Goal: Information Seeking & Learning: Learn about a topic

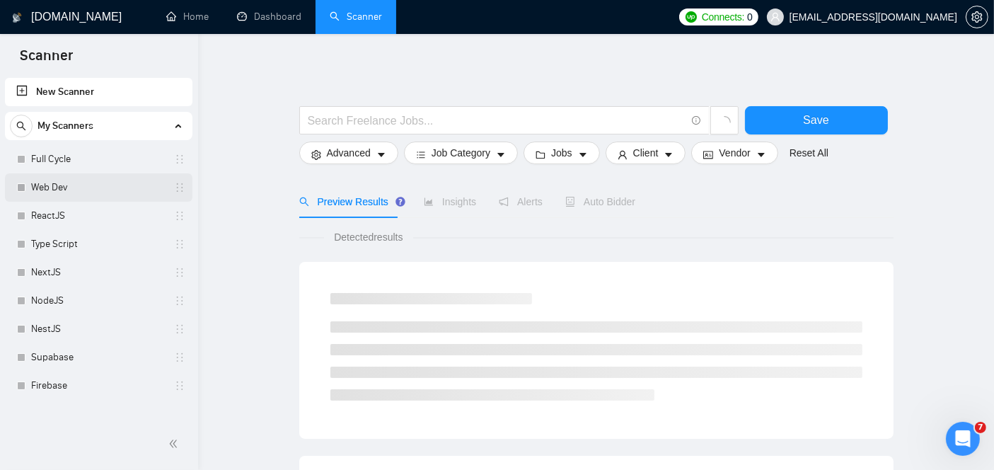
click at [54, 179] on link "Web Dev" at bounding box center [98, 187] width 134 height 28
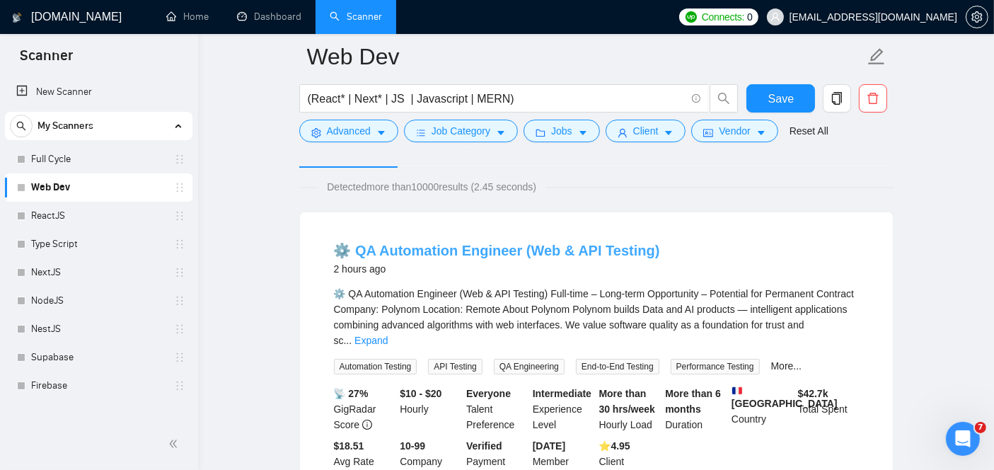
scroll to position [92, 0]
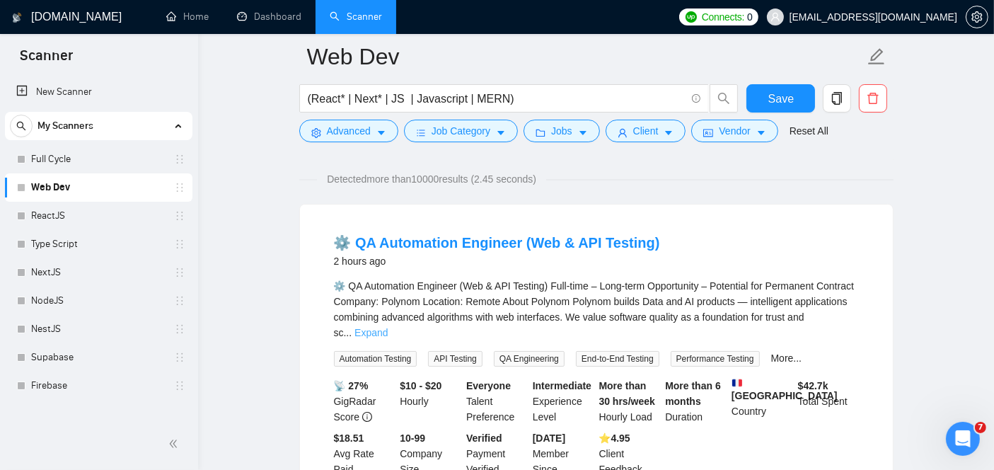
click at [388, 327] on link "Expand" at bounding box center [371, 332] width 33 height 11
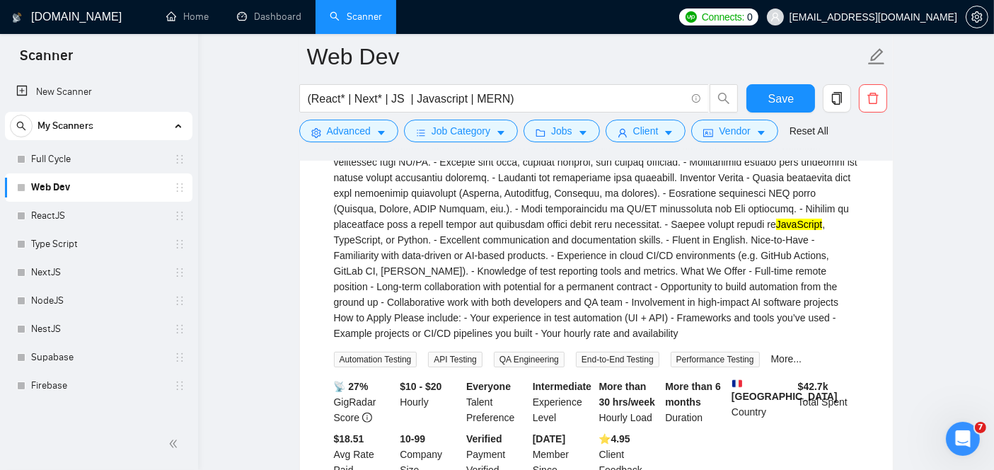
scroll to position [374, 0]
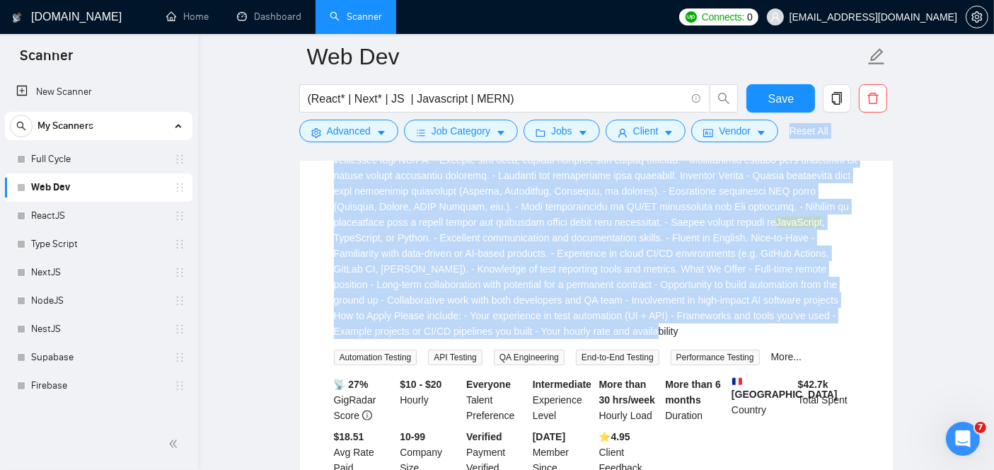
drag, startPoint x: 425, startPoint y: 329, endPoint x: 375, endPoint y: 143, distance: 192.8
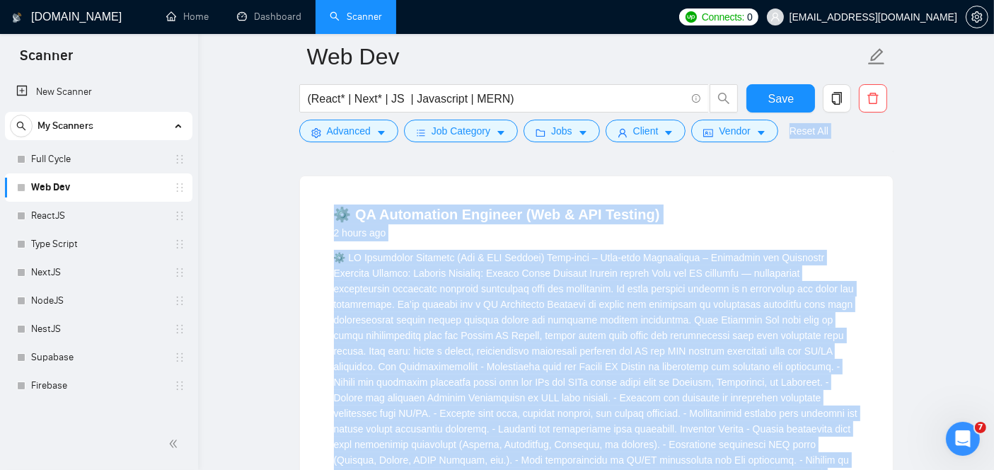
scroll to position [119, 0]
copy div "Lorem Ips Dolorsi Ametcon Adipisci ELI Seddoe Temp Incidi Utlabore etdo magn 75…"
click at [440, 208] on link "⚙️ QA Automation Engineer (Web & API Testing)" at bounding box center [497, 216] width 326 height 16
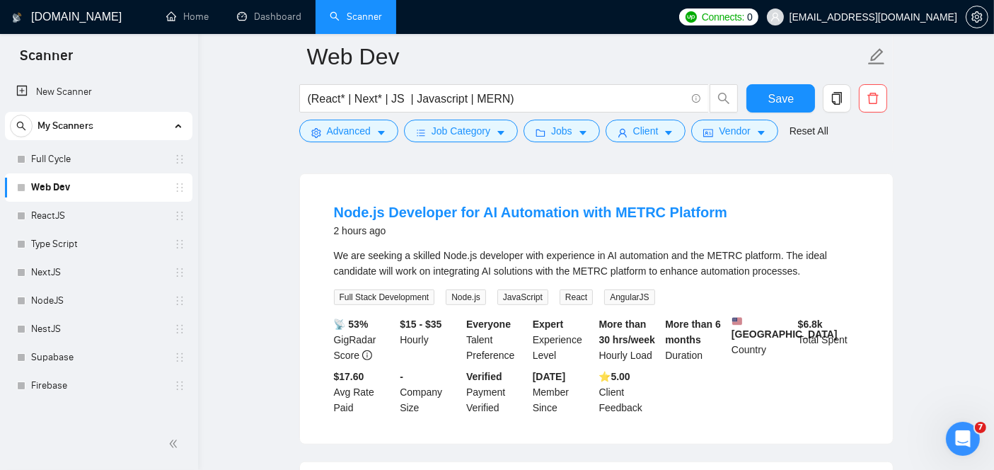
scroll to position [725, 0]
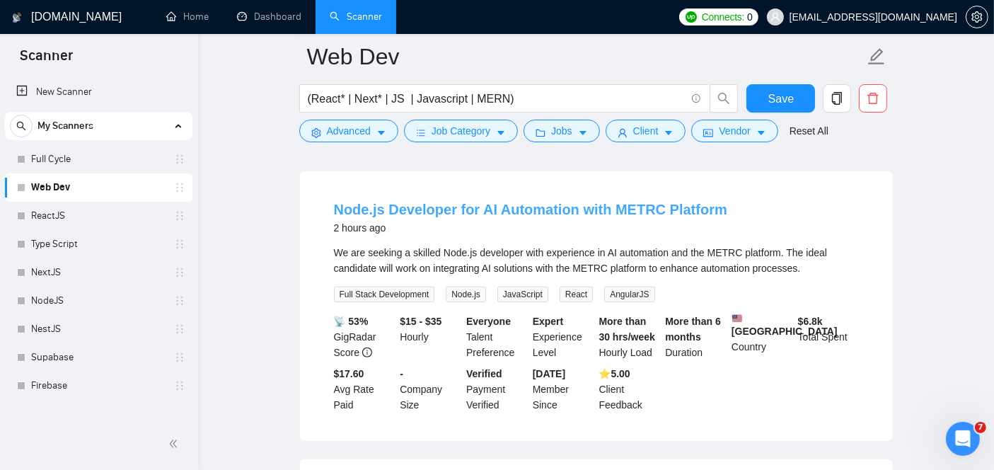
click at [525, 208] on link "Node.js Developer for AI Automation with METRC Platform" at bounding box center [531, 210] width 394 height 16
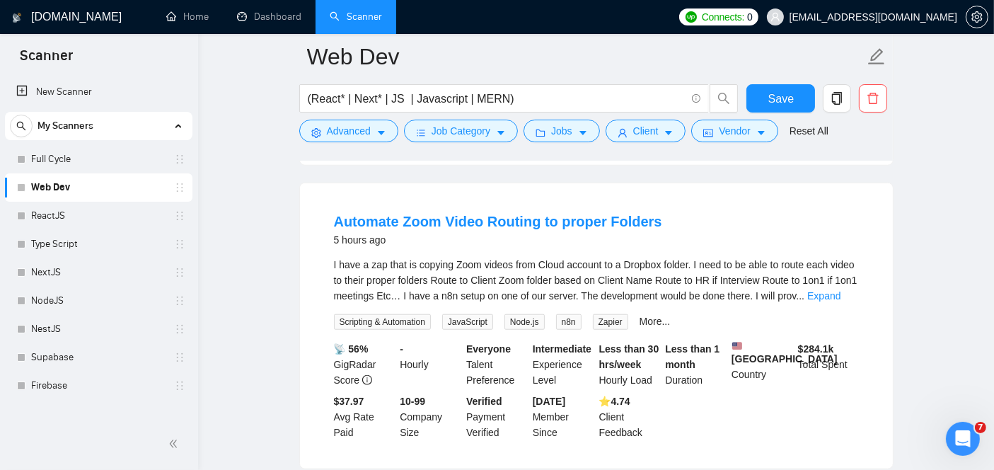
scroll to position [1307, 0]
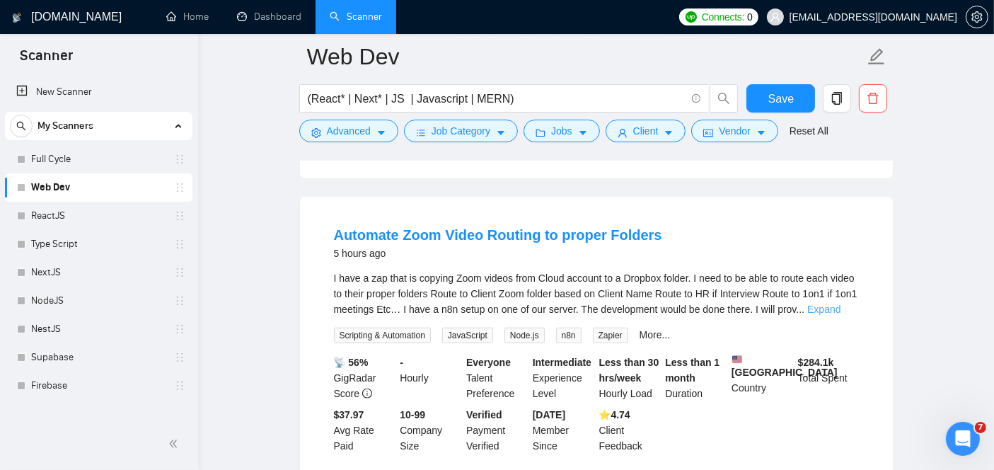
click at [839, 304] on link "Expand" at bounding box center [824, 309] width 33 height 11
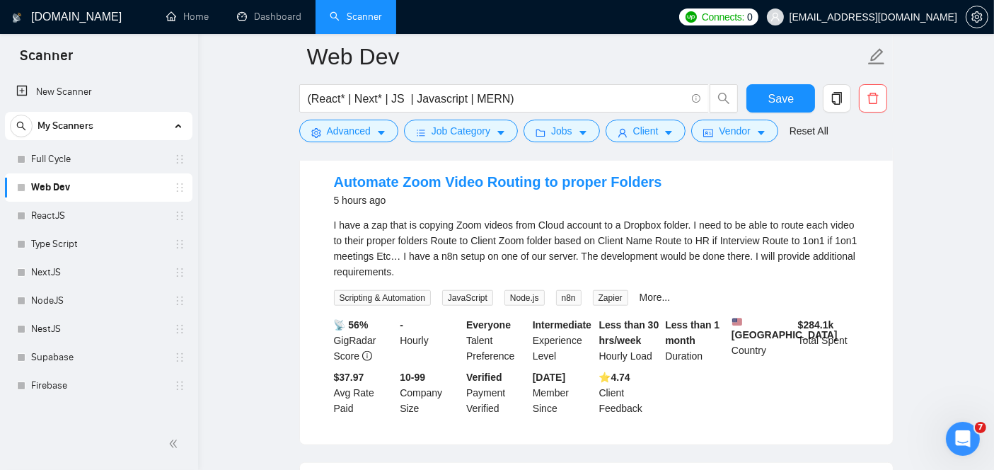
scroll to position [1361, 0]
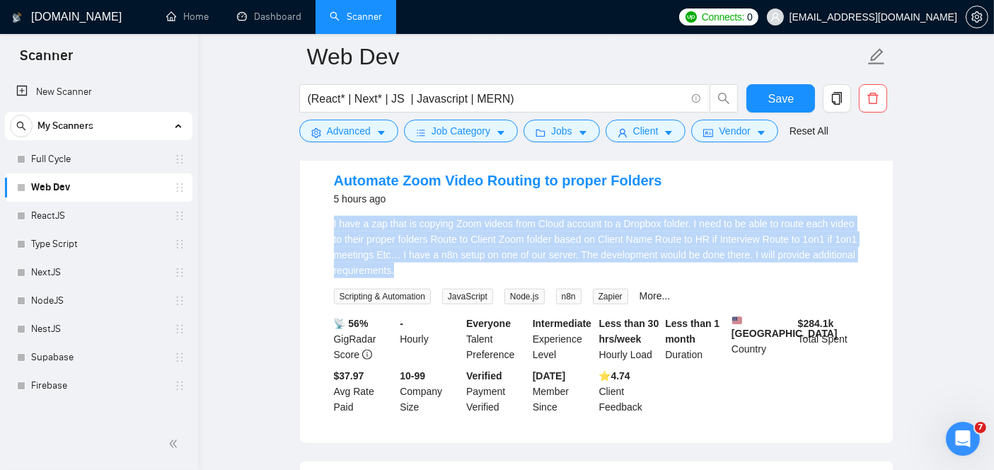
drag, startPoint x: 454, startPoint y: 263, endPoint x: 323, endPoint y: 219, distance: 137.4
click at [323, 219] on li "Automate Zoom Video Routing to proper Folders 5 hours ago I have a zap that is …" at bounding box center [596, 292] width 559 height 267
copy div "I have a zap that is copying Zoom videos from Cloud account to a Dropbox folder…"
click at [473, 175] on link "Automate Zoom Video Routing to proper Folders" at bounding box center [498, 181] width 328 height 16
